Goal: Information Seeking & Learning: Learn about a topic

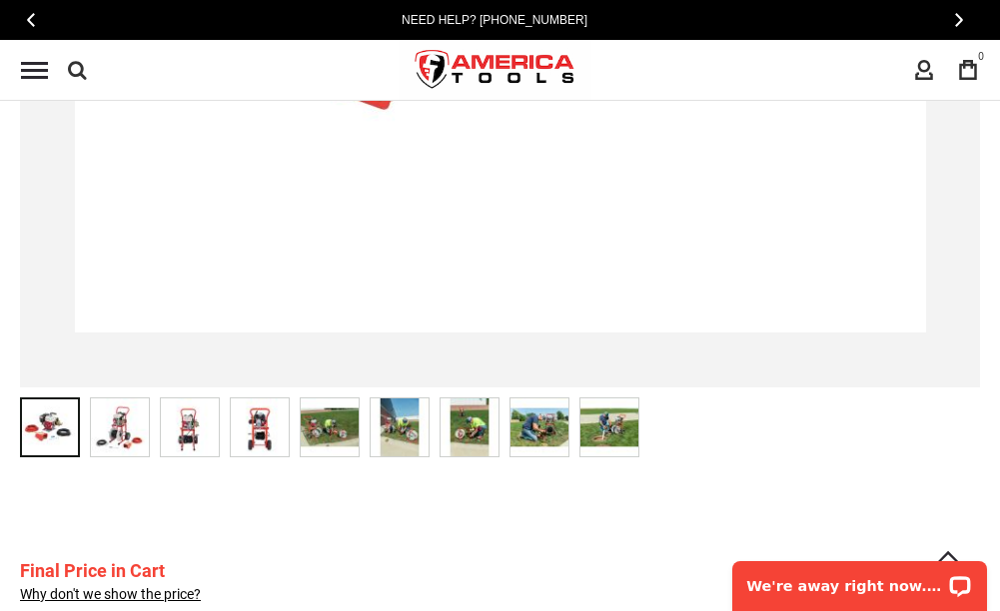
scroll to position [899, 0]
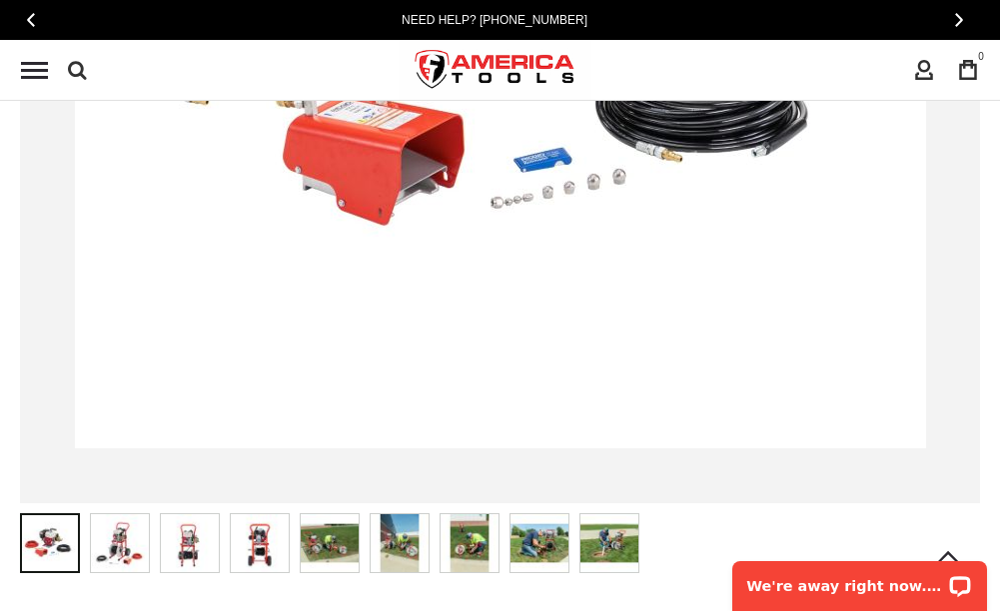
click at [130, 544] on img at bounding box center [120, 543] width 58 height 58
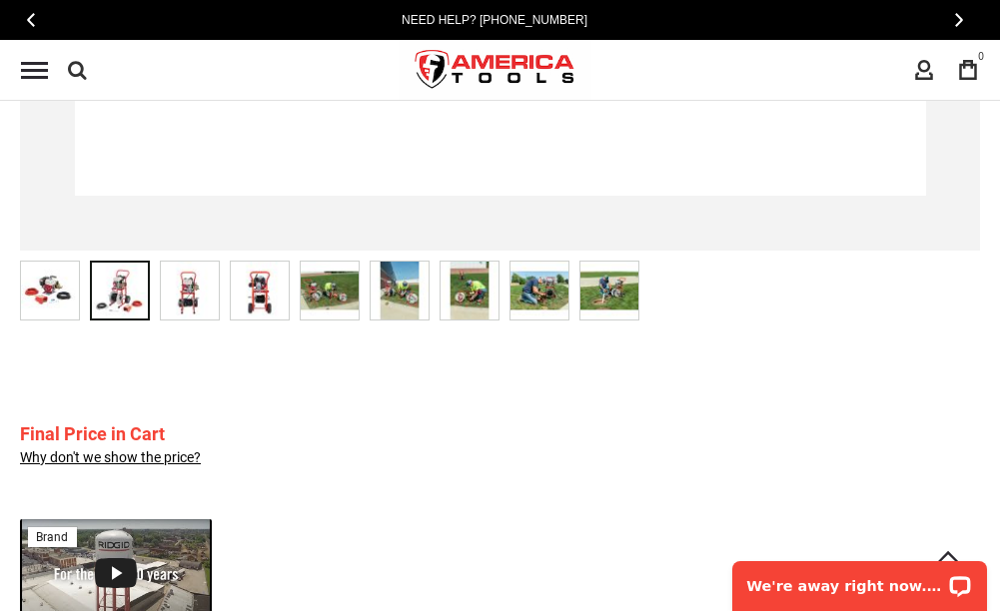
scroll to position [1099, 0]
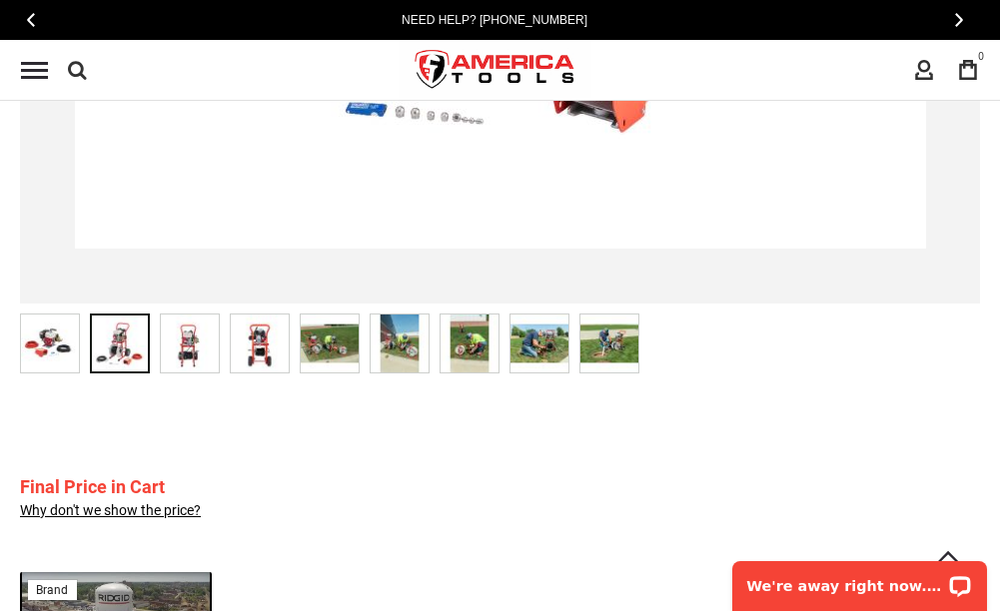
click at [268, 363] on img at bounding box center [260, 344] width 58 height 58
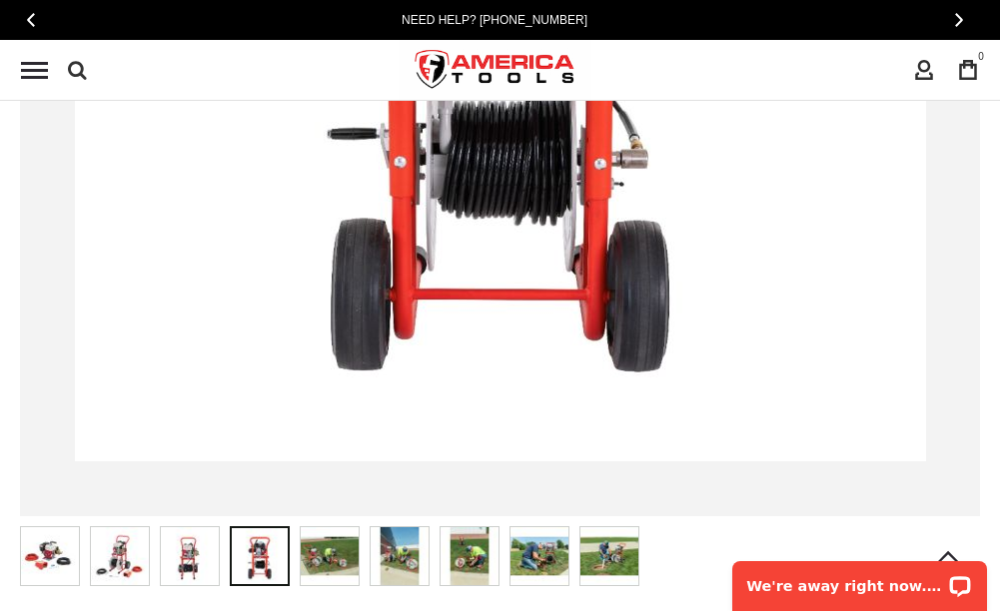
scroll to position [899, 0]
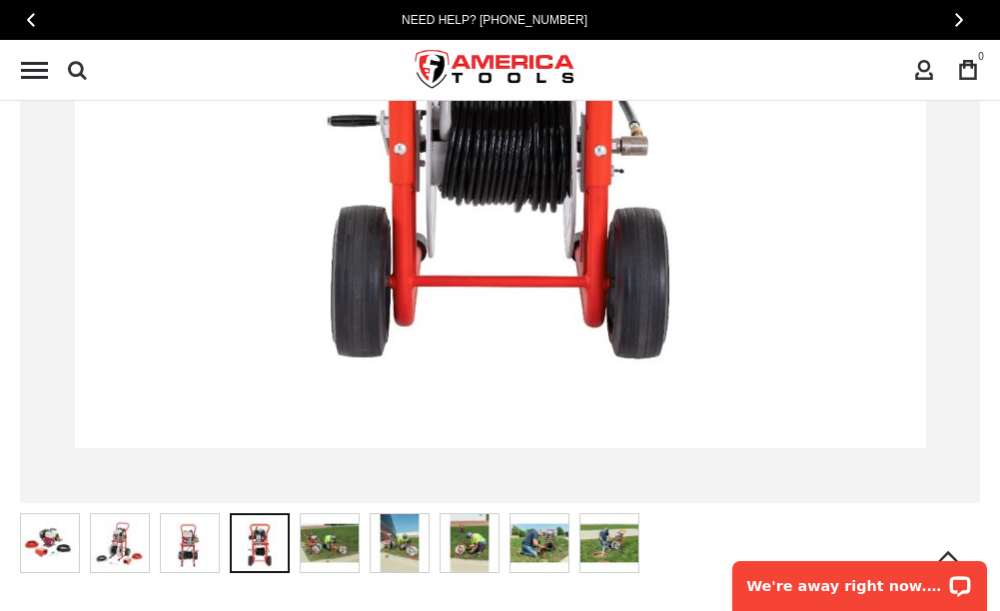
click at [325, 534] on img at bounding box center [330, 543] width 58 height 58
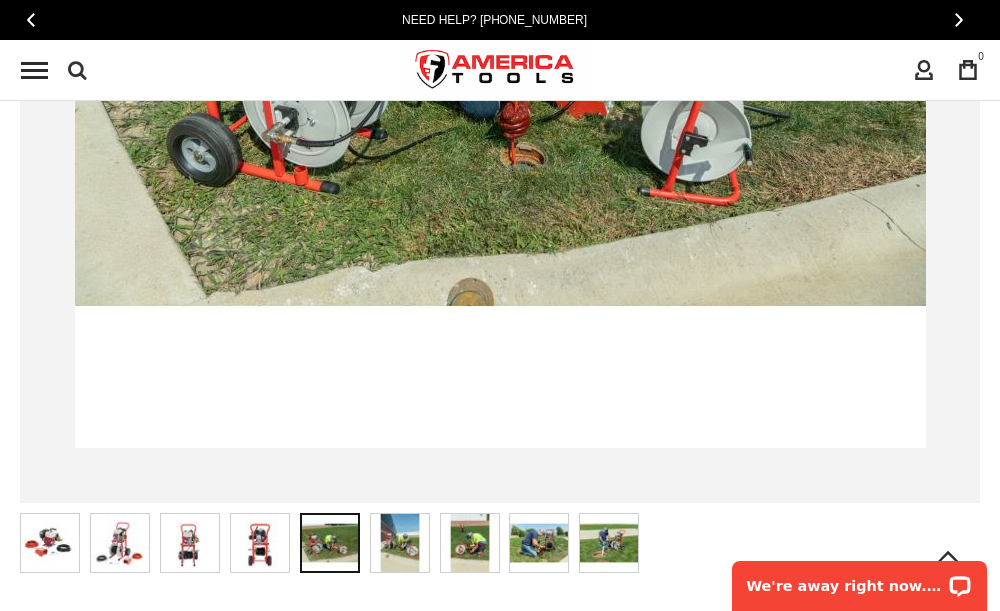
click at [404, 539] on img at bounding box center [400, 543] width 58 height 58
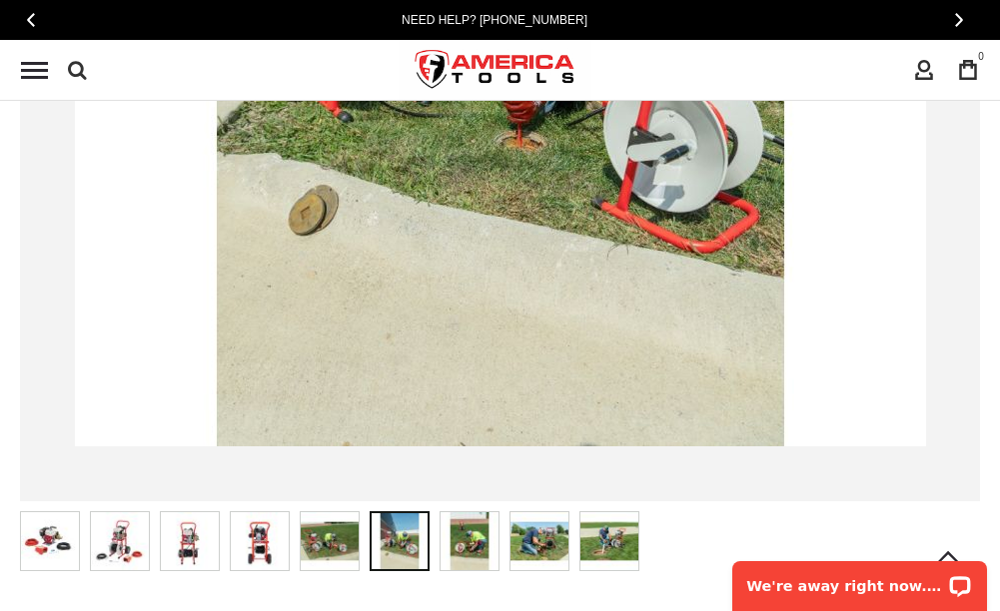
scroll to position [999, 0]
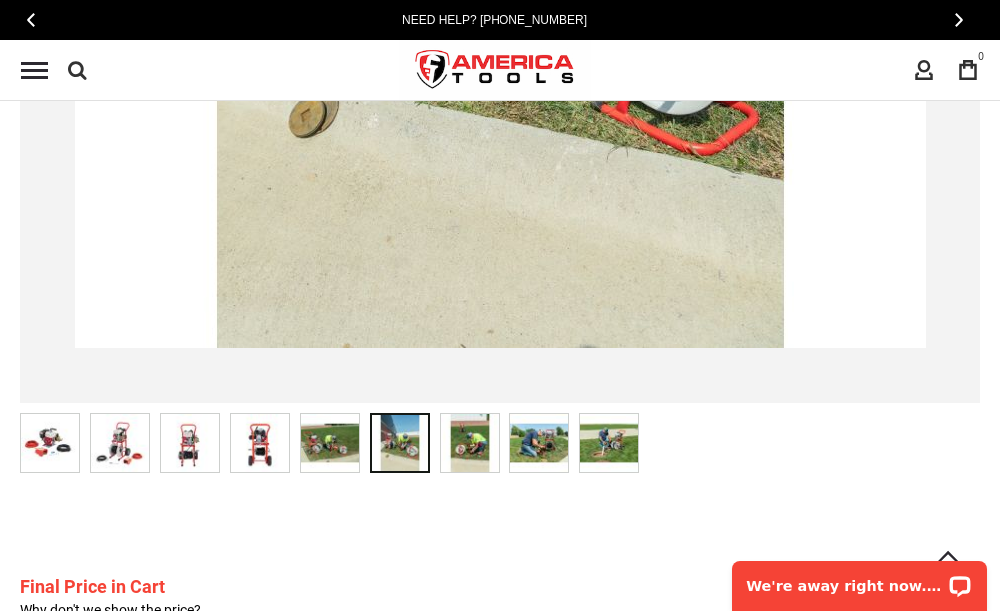
click at [476, 443] on img at bounding box center [469, 443] width 58 height 58
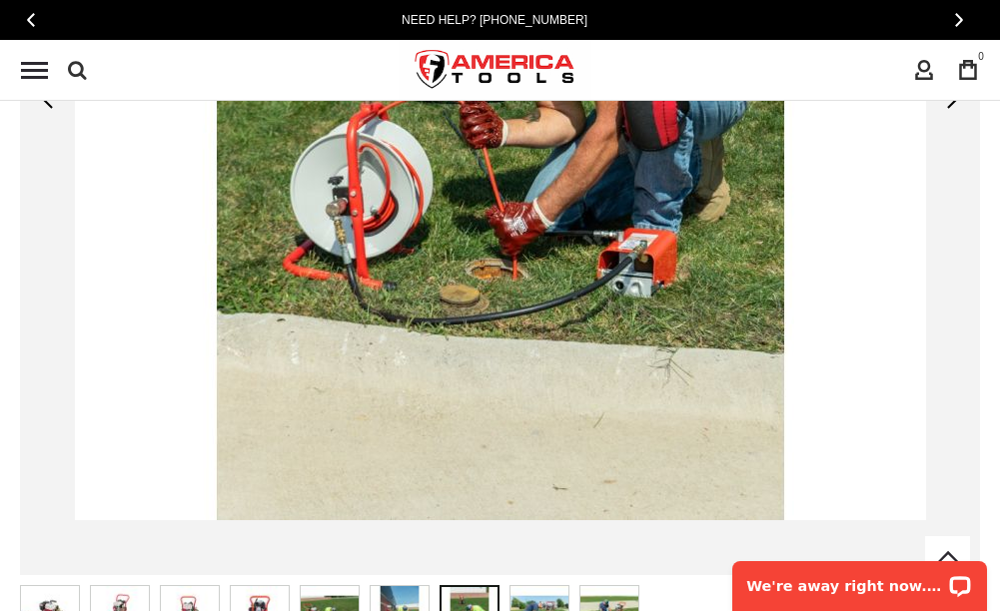
scroll to position [899, 0]
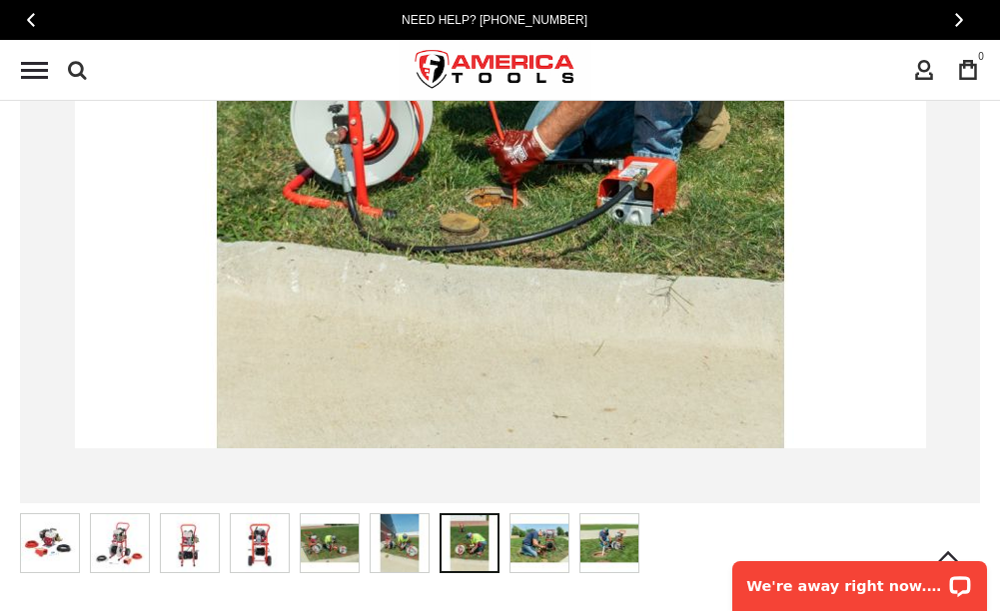
click at [553, 563] on img at bounding box center [539, 543] width 58 height 58
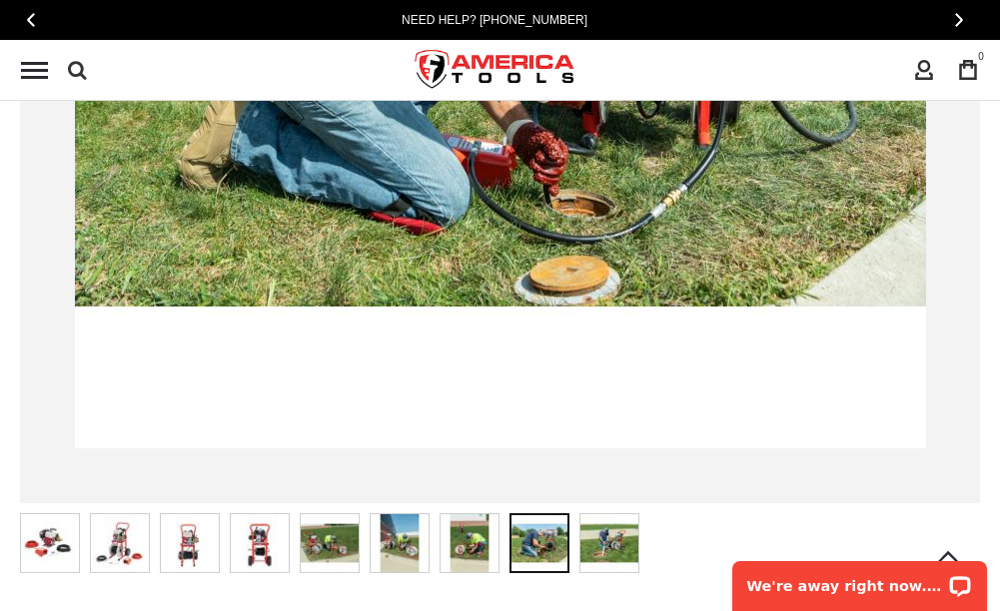
click at [603, 534] on img at bounding box center [609, 543] width 58 height 58
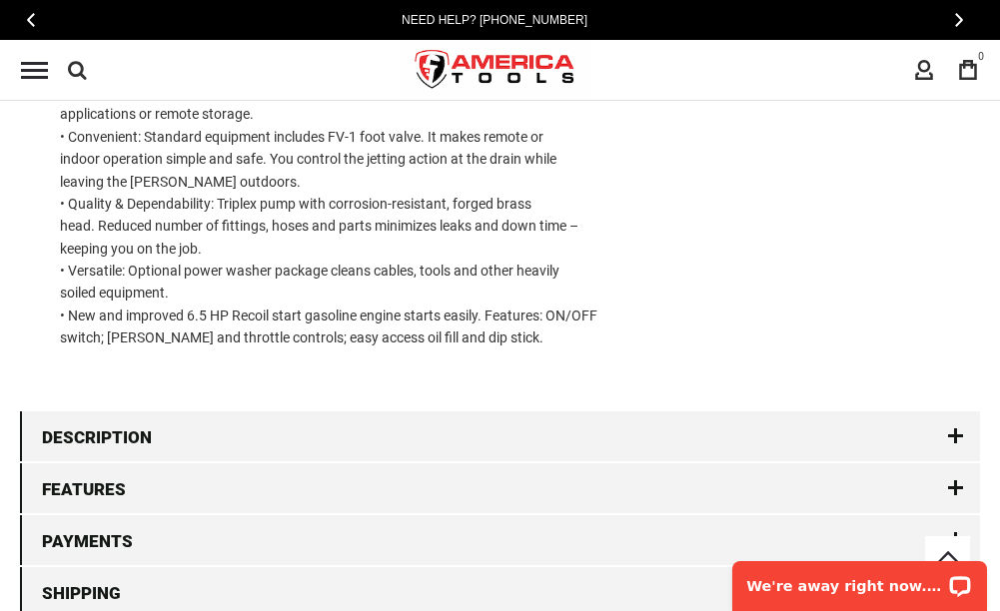
scroll to position [3296, 0]
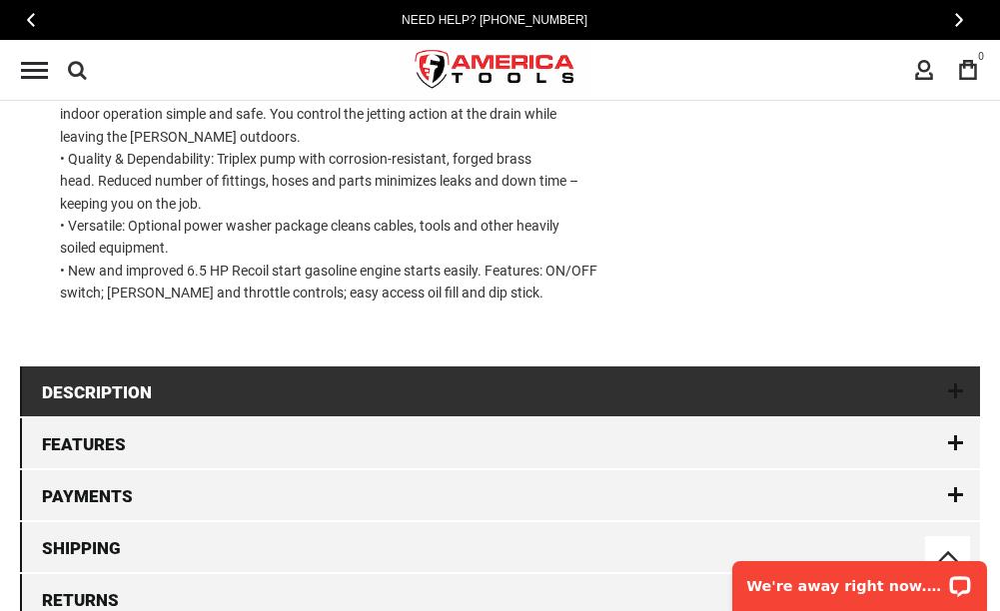
click at [151, 411] on link "Description" at bounding box center [500, 392] width 960 height 50
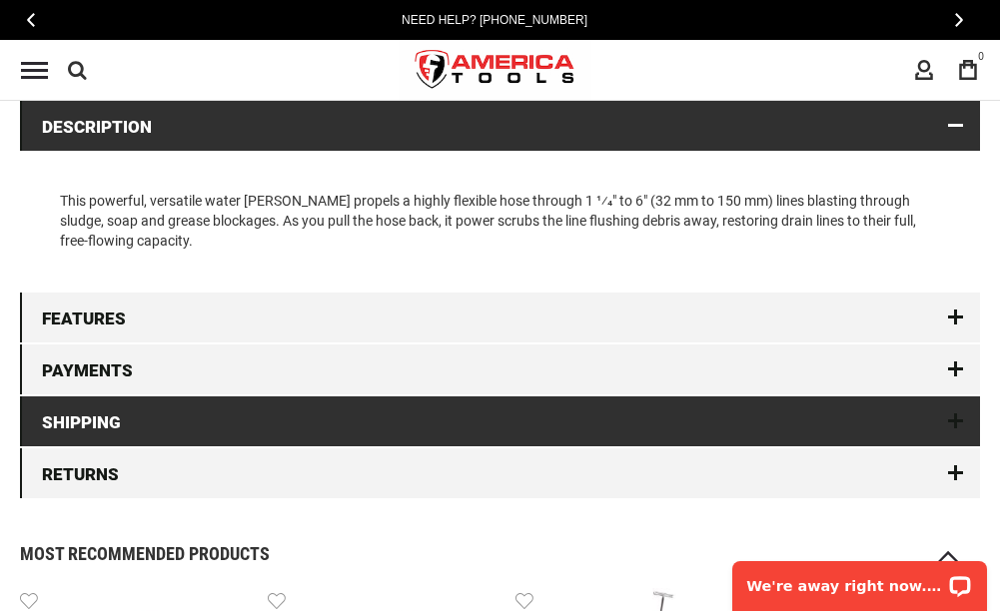
scroll to position [2772, 0]
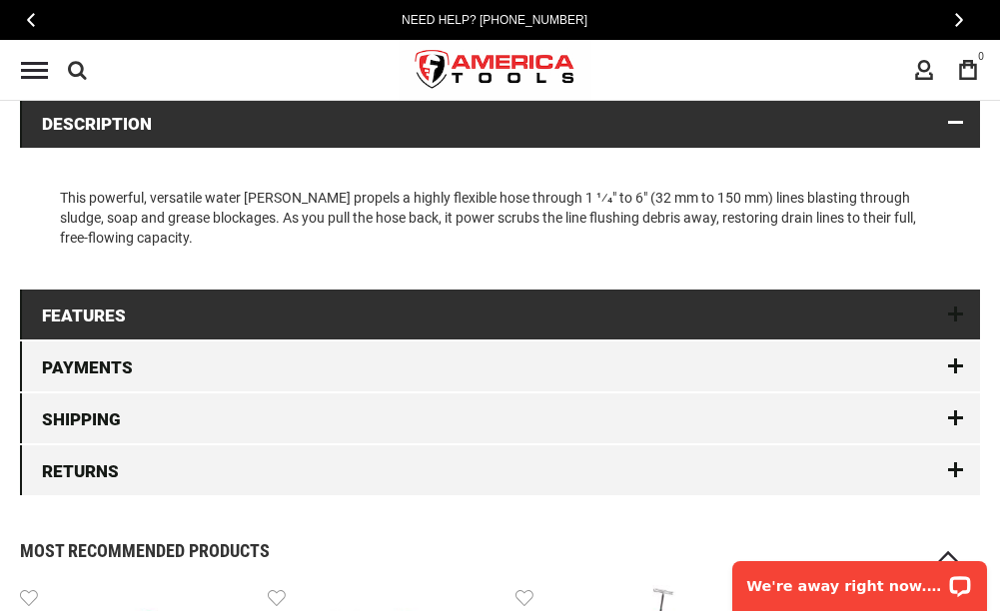
click at [161, 326] on link "Features" at bounding box center [500, 315] width 960 height 50
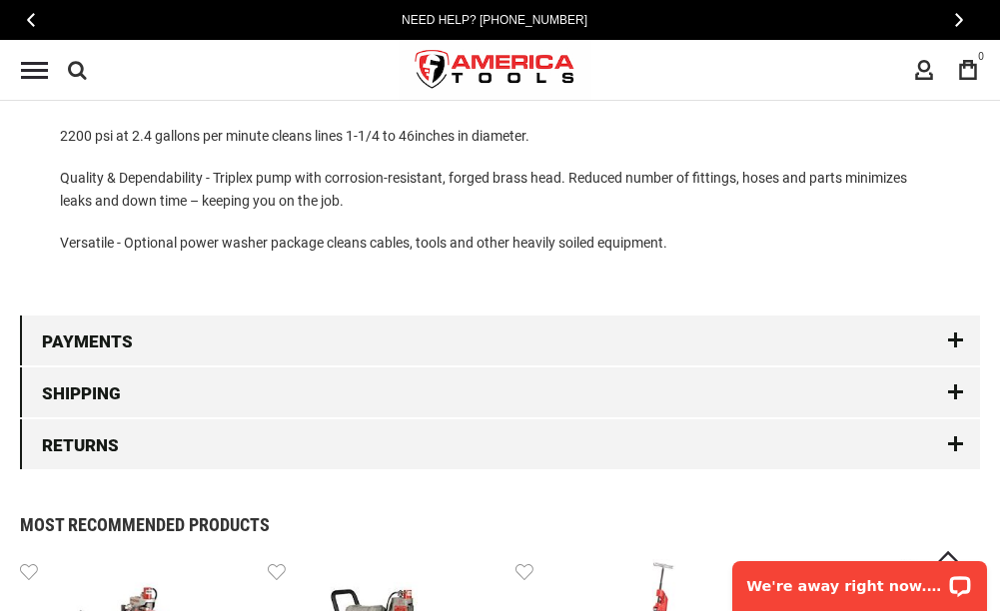
scroll to position [3071, 0]
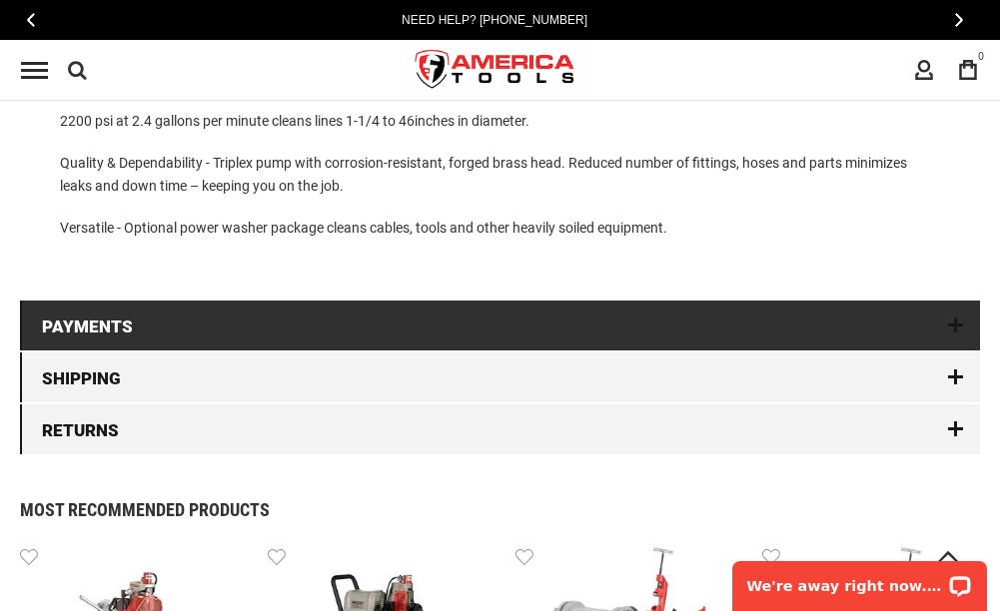
click at [113, 332] on link "Payments" at bounding box center [500, 326] width 960 height 50
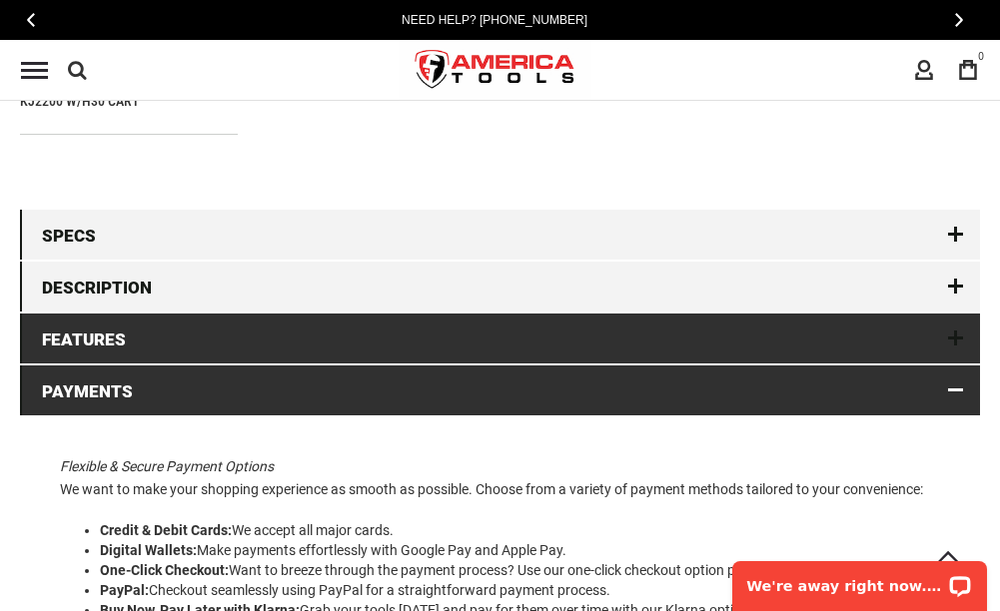
scroll to position [2576, 0]
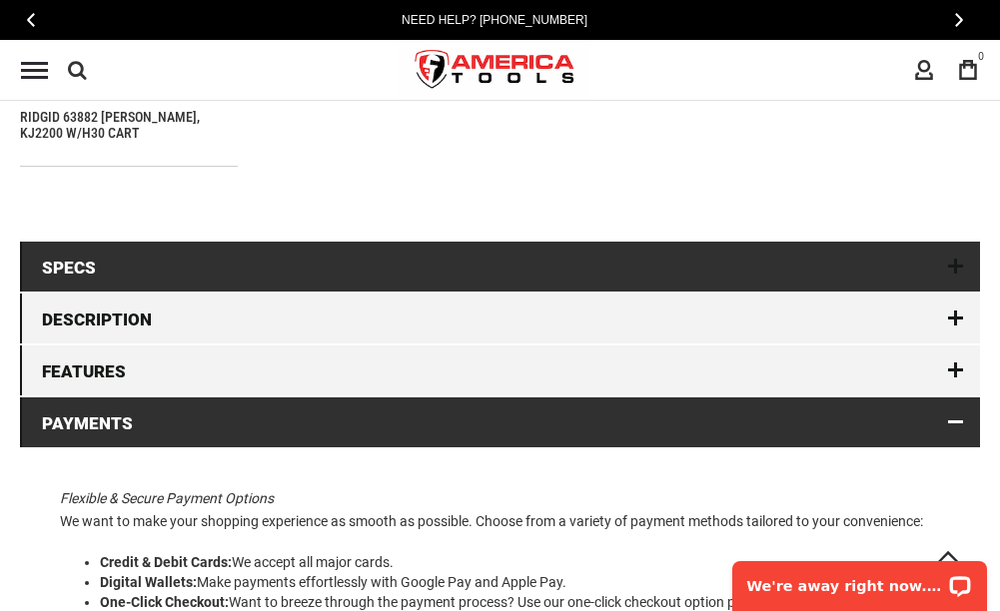
click at [141, 275] on link "Specs" at bounding box center [500, 267] width 960 height 50
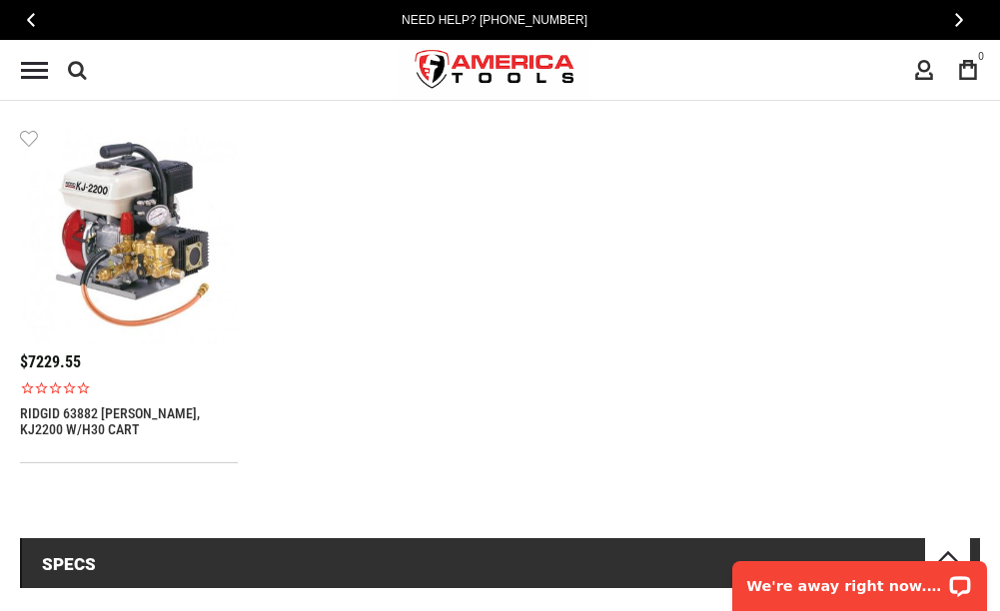
scroll to position [2076, 0]
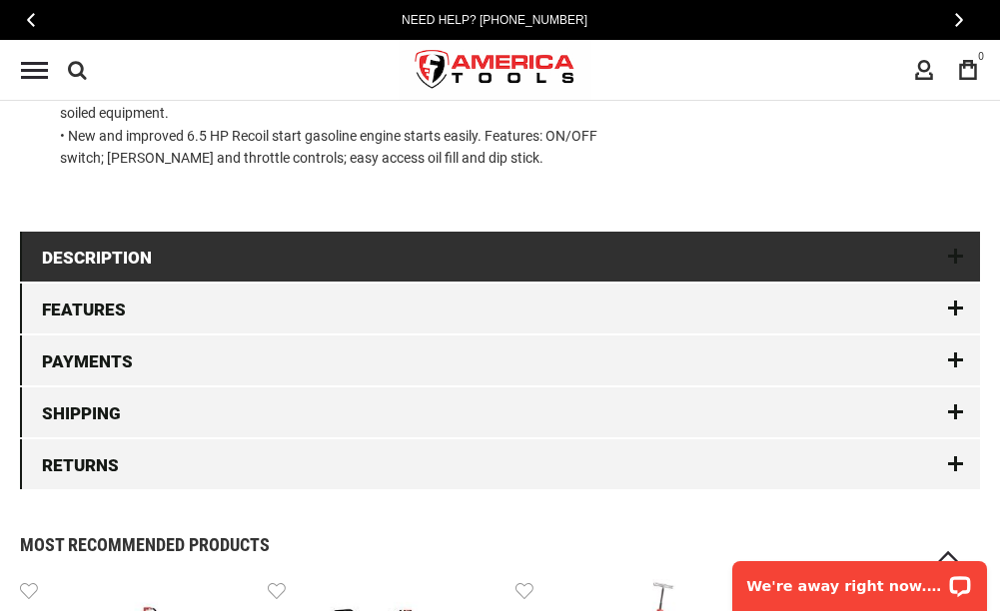
click at [769, 242] on link "Description" at bounding box center [500, 257] width 960 height 50
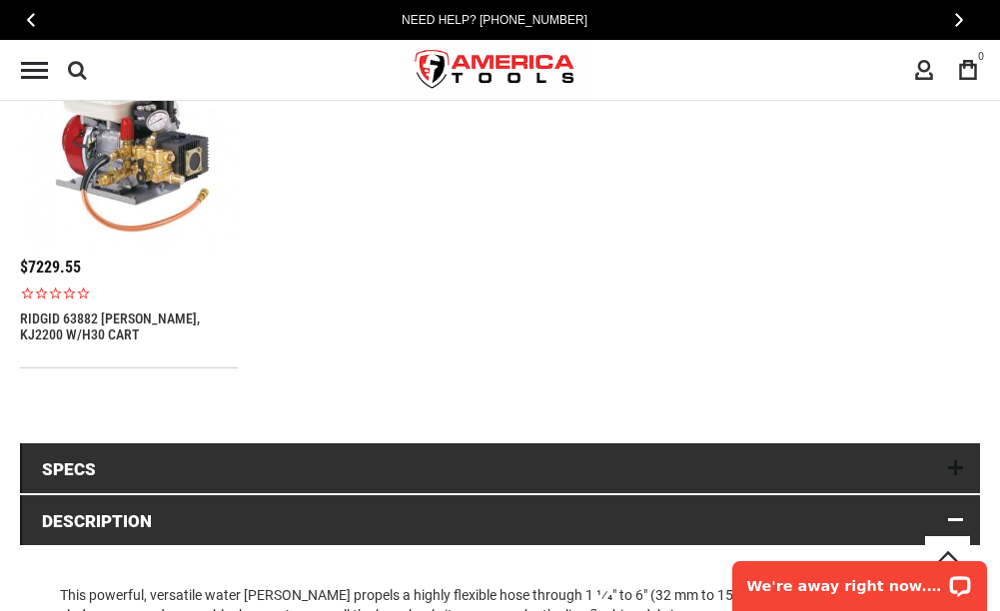
scroll to position [2372, 0]
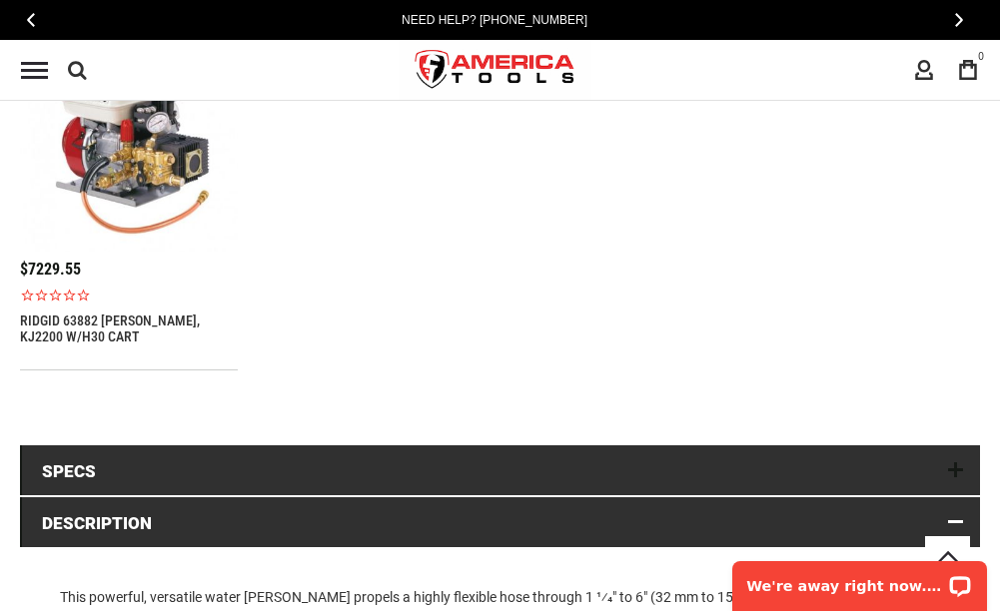
click at [391, 469] on link "Specs" at bounding box center [500, 470] width 960 height 50
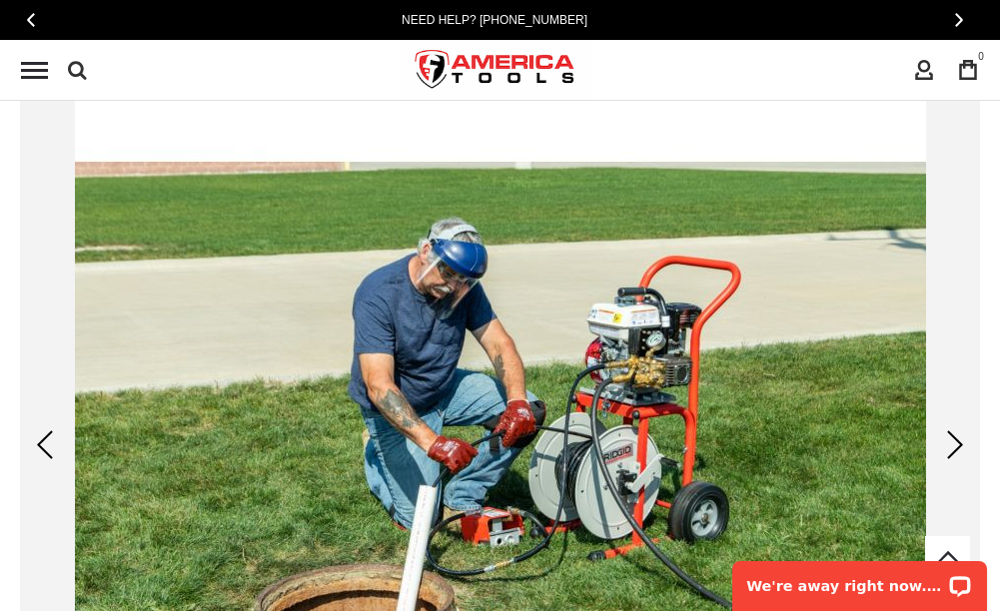
scroll to position [474, 0]
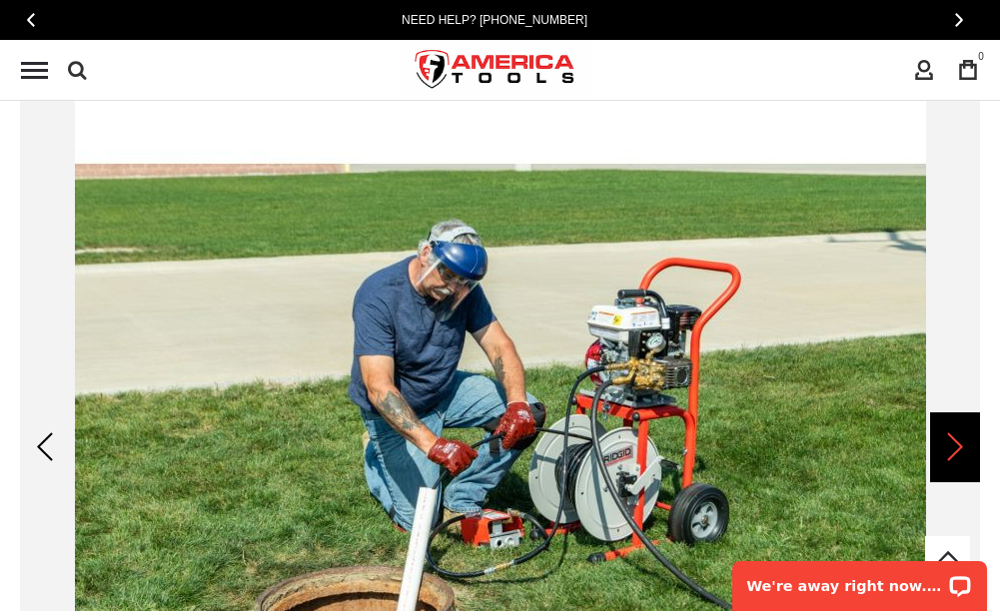
click at [945, 429] on div "Next" at bounding box center [955, 447] width 50 height 70
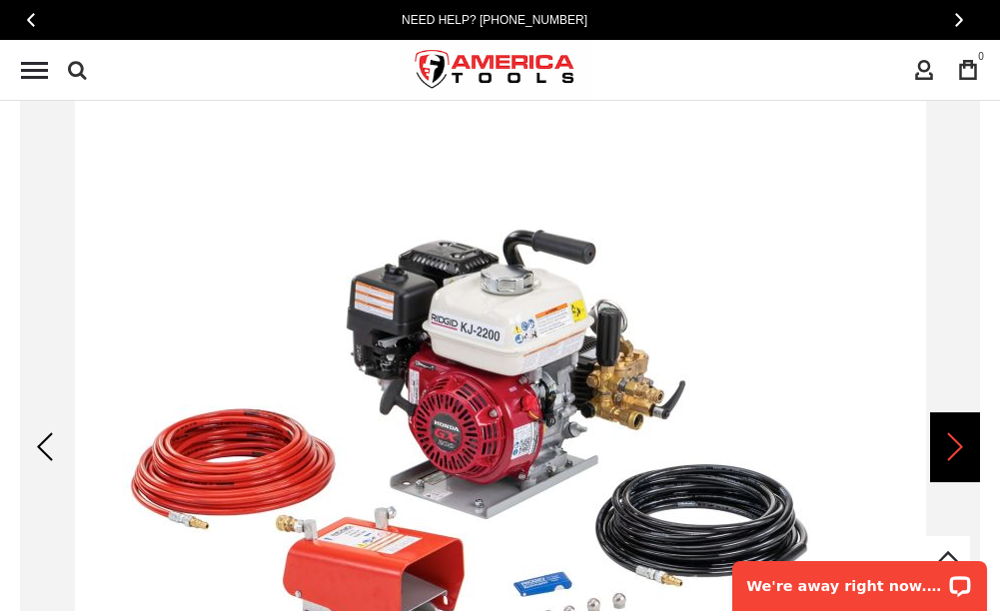
click at [943, 429] on div "Next" at bounding box center [955, 447] width 50 height 70
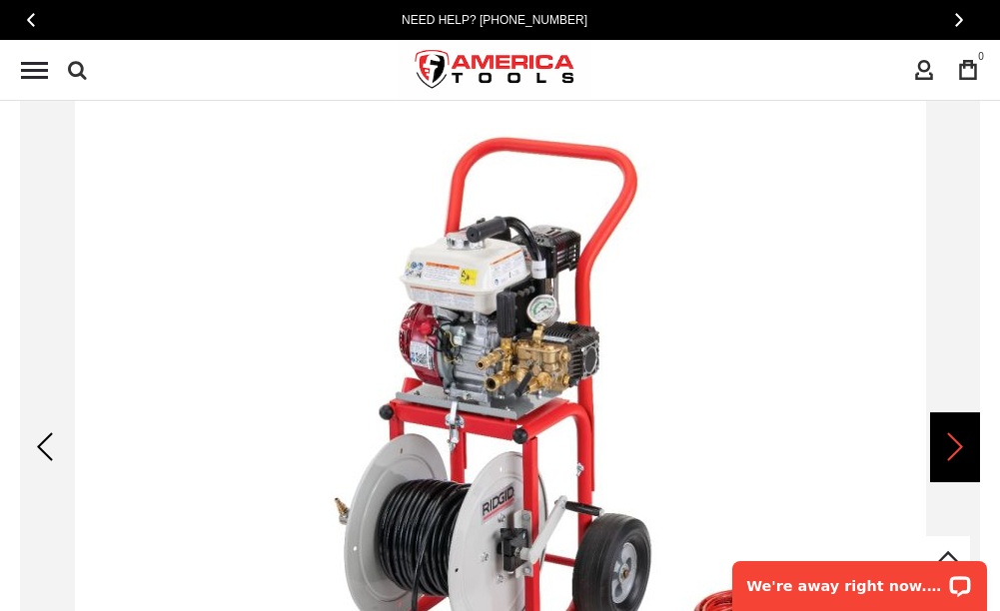
click at [943, 429] on div "Next" at bounding box center [955, 447] width 50 height 70
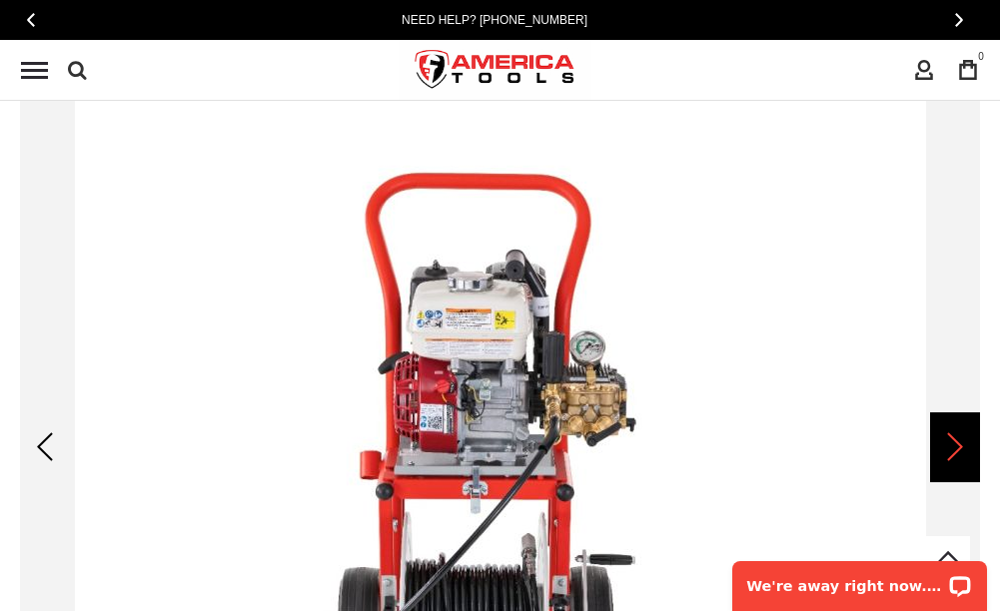
click at [943, 429] on div "Next" at bounding box center [955, 447] width 50 height 70
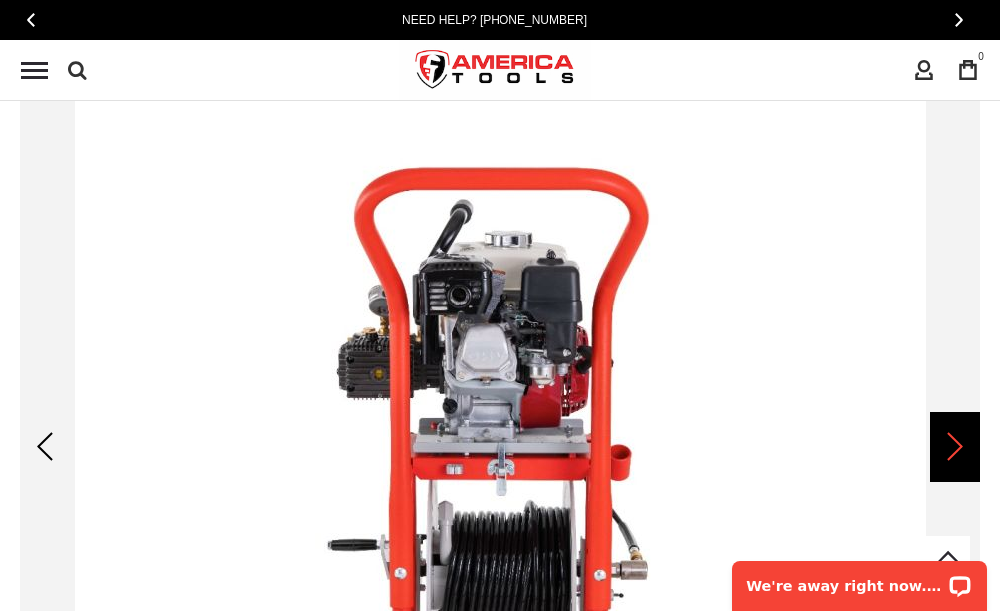
click at [943, 429] on div "Next" at bounding box center [955, 447] width 50 height 70
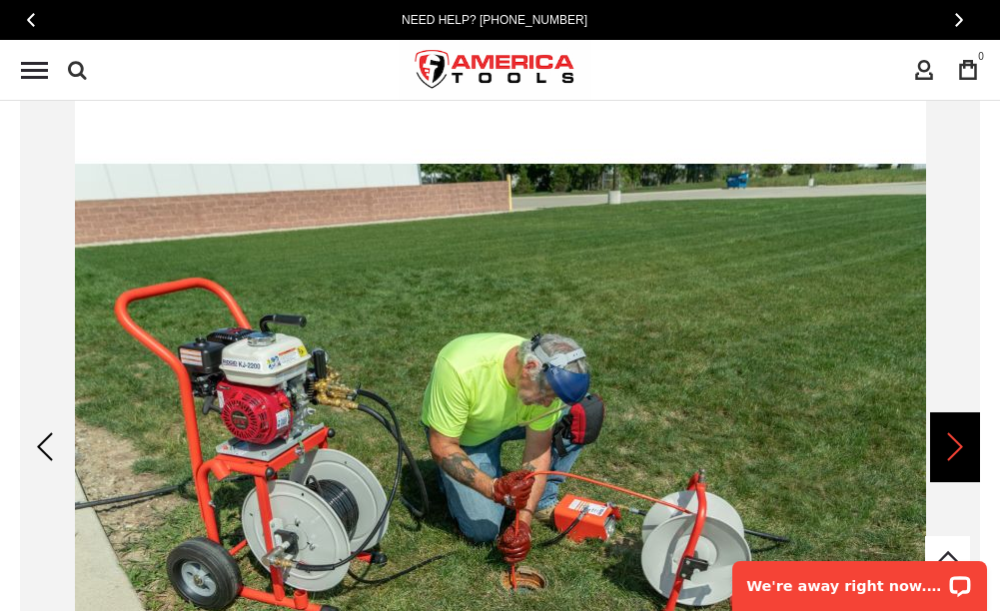
click at [943, 429] on div "Next" at bounding box center [955, 447] width 50 height 70
